Goal: Task Accomplishment & Management: Manage account settings

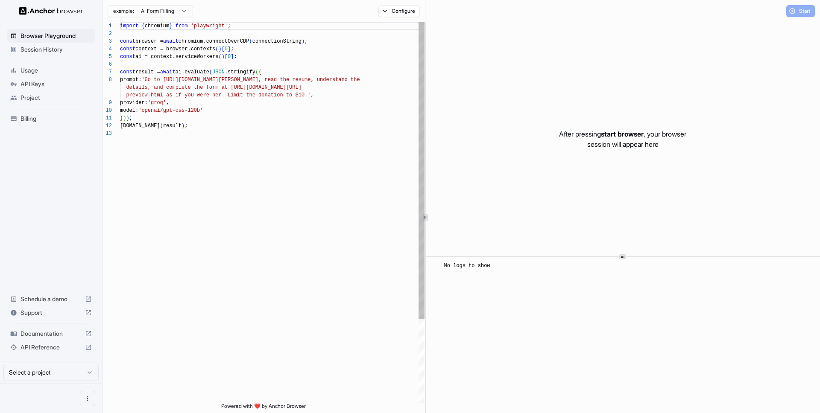
scroll to position [61, 0]
click at [49, 52] on span "Session History" at bounding box center [55, 49] width 71 height 9
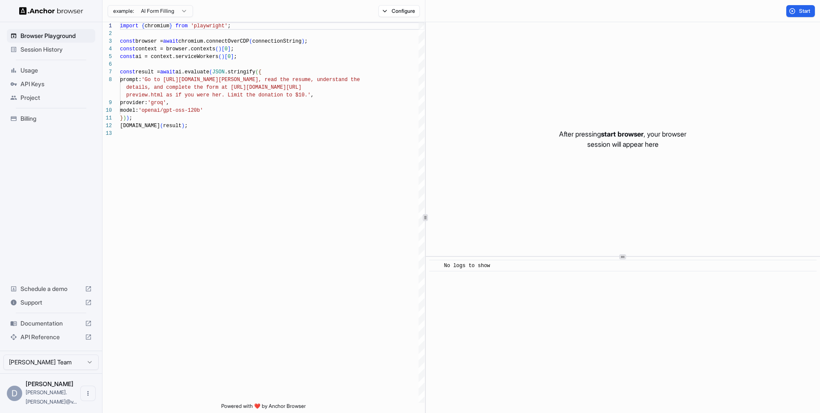
click at [38, 47] on span "Session History" at bounding box center [55, 49] width 71 height 9
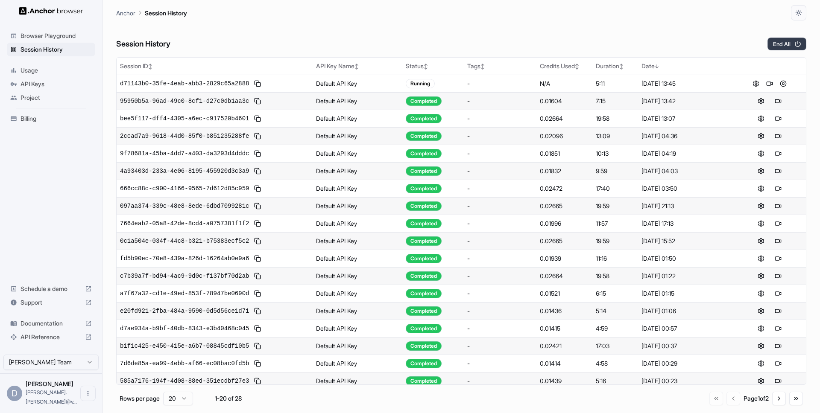
click at [787, 40] on button "End All" at bounding box center [786, 44] width 39 height 13
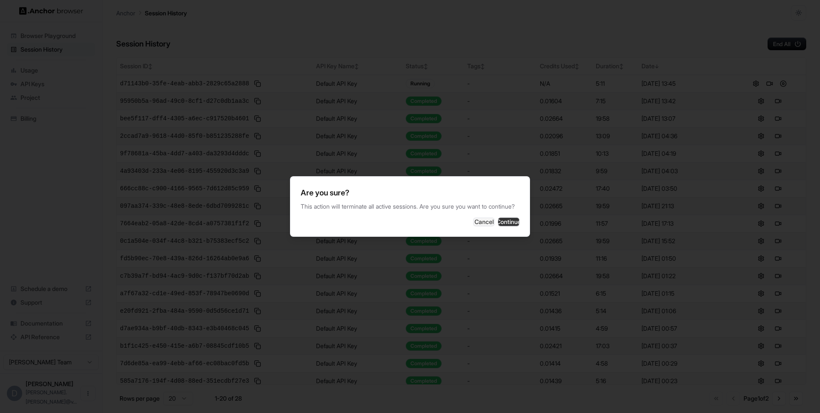
click at [502, 222] on button "Continue" at bounding box center [508, 222] width 21 height 9
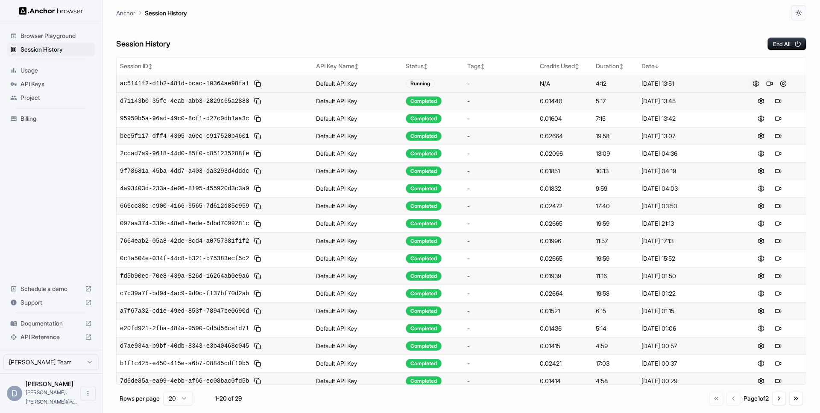
click at [755, 83] on button at bounding box center [756, 84] width 10 height 10
click at [769, 84] on button at bounding box center [769, 84] width 10 height 10
click at [783, 100] on button at bounding box center [783, 101] width 10 height 10
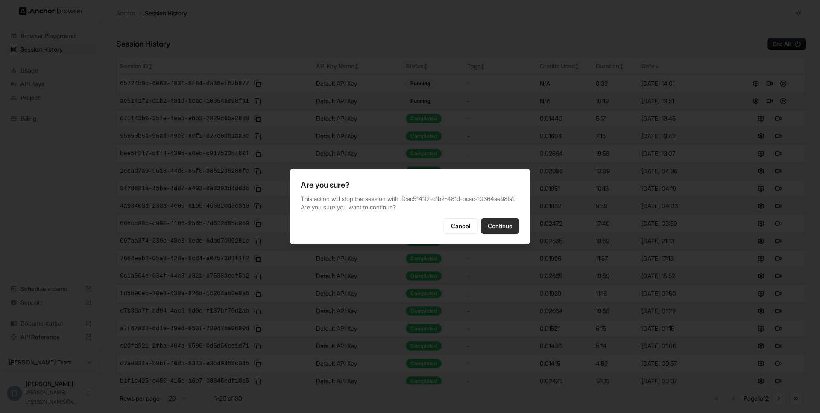
click at [500, 231] on button "Continue" at bounding box center [500, 226] width 38 height 15
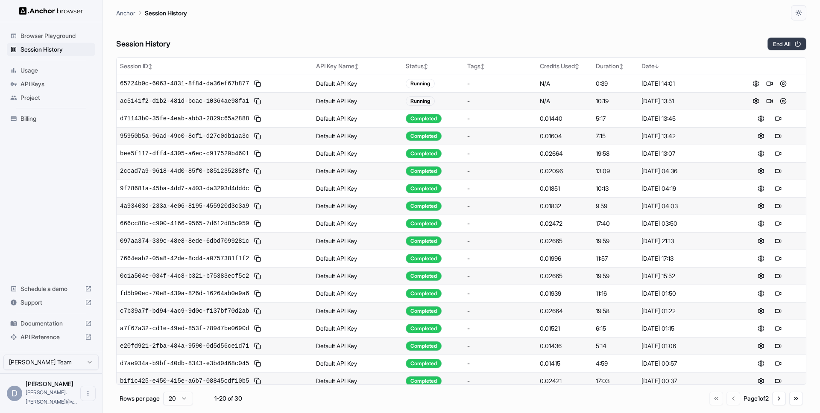
click at [779, 48] on button "End All" at bounding box center [786, 44] width 39 height 13
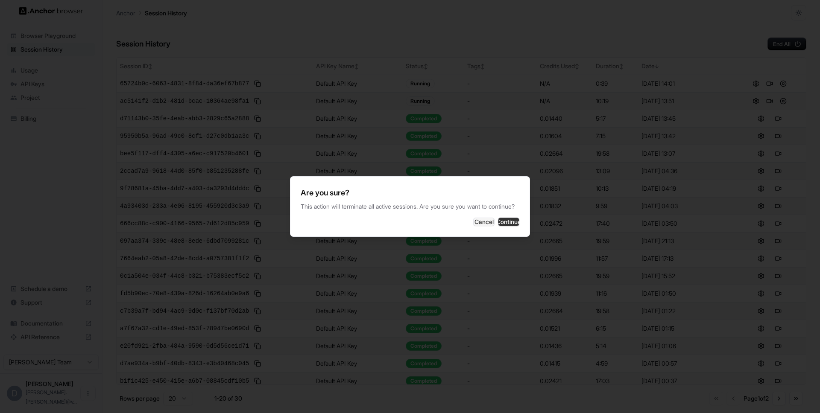
click at [500, 223] on button "Continue" at bounding box center [508, 222] width 21 height 9
